Goal: Find contact information: Obtain details needed to contact an individual or organization

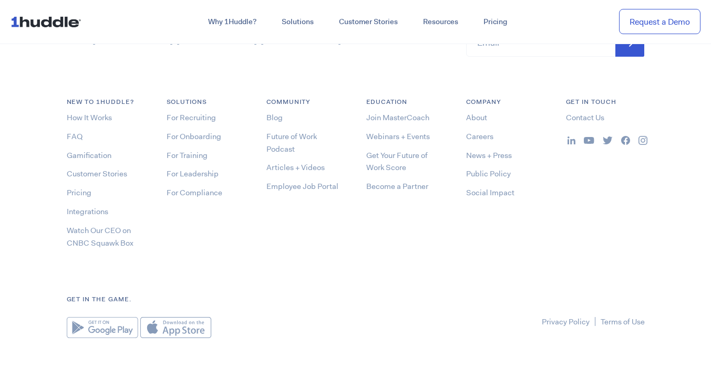
scroll to position [5631, 0]
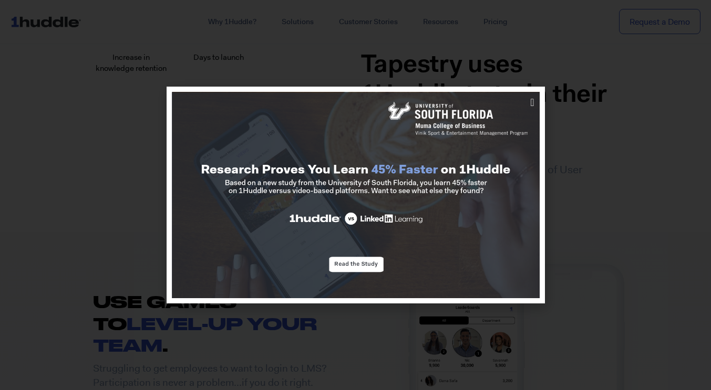
scroll to position [854, 0]
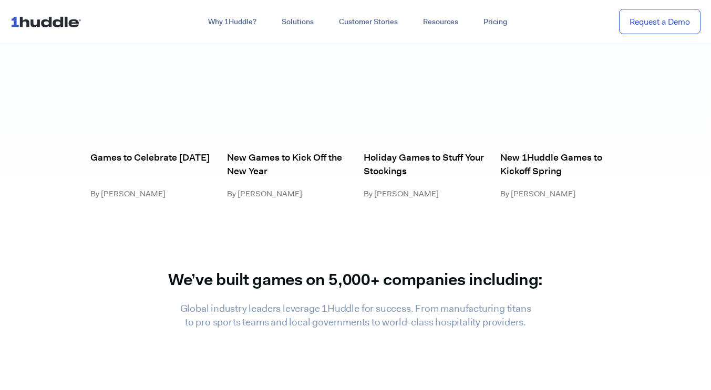
scroll to position [5631, 0]
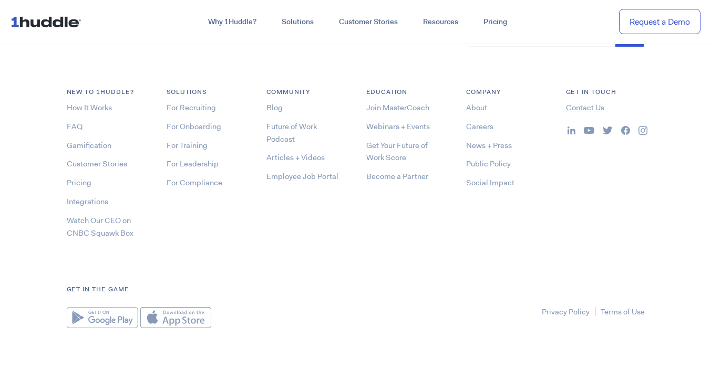
click at [589, 107] on link "Contact Us" at bounding box center [585, 107] width 38 height 11
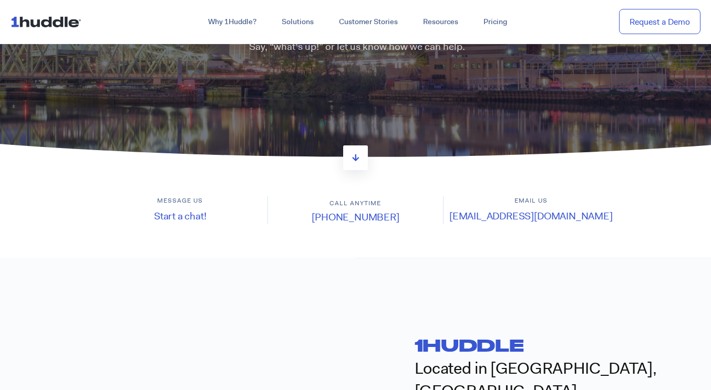
scroll to position [157, 0]
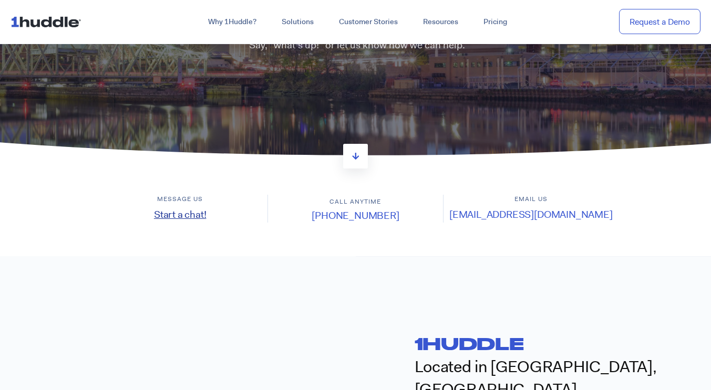
click at [190, 212] on link "Start a chat!" at bounding box center [180, 214] width 53 height 13
click at [186, 214] on link "Start a chat!" at bounding box center [180, 214] width 53 height 13
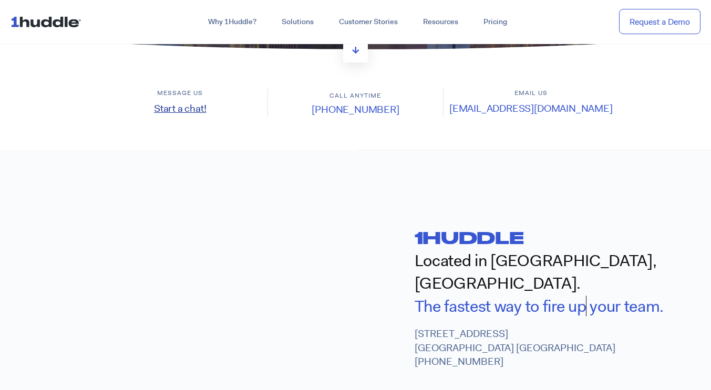
click at [192, 107] on link "Start a chat!" at bounding box center [180, 108] width 53 height 13
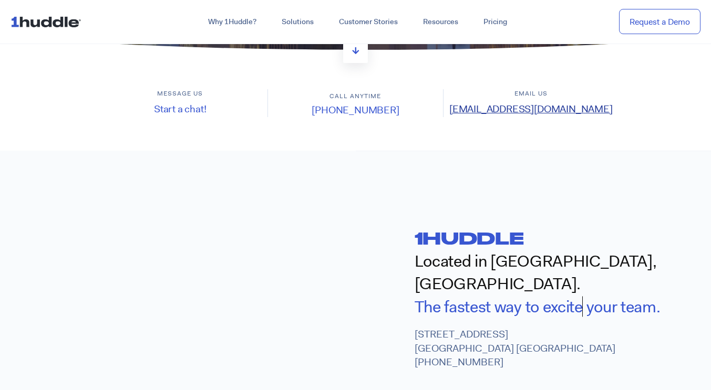
click at [551, 109] on link "[EMAIL_ADDRESS][DOMAIN_NAME]" at bounding box center [530, 108] width 163 height 13
